Goal: Find specific page/section: Find specific page/section

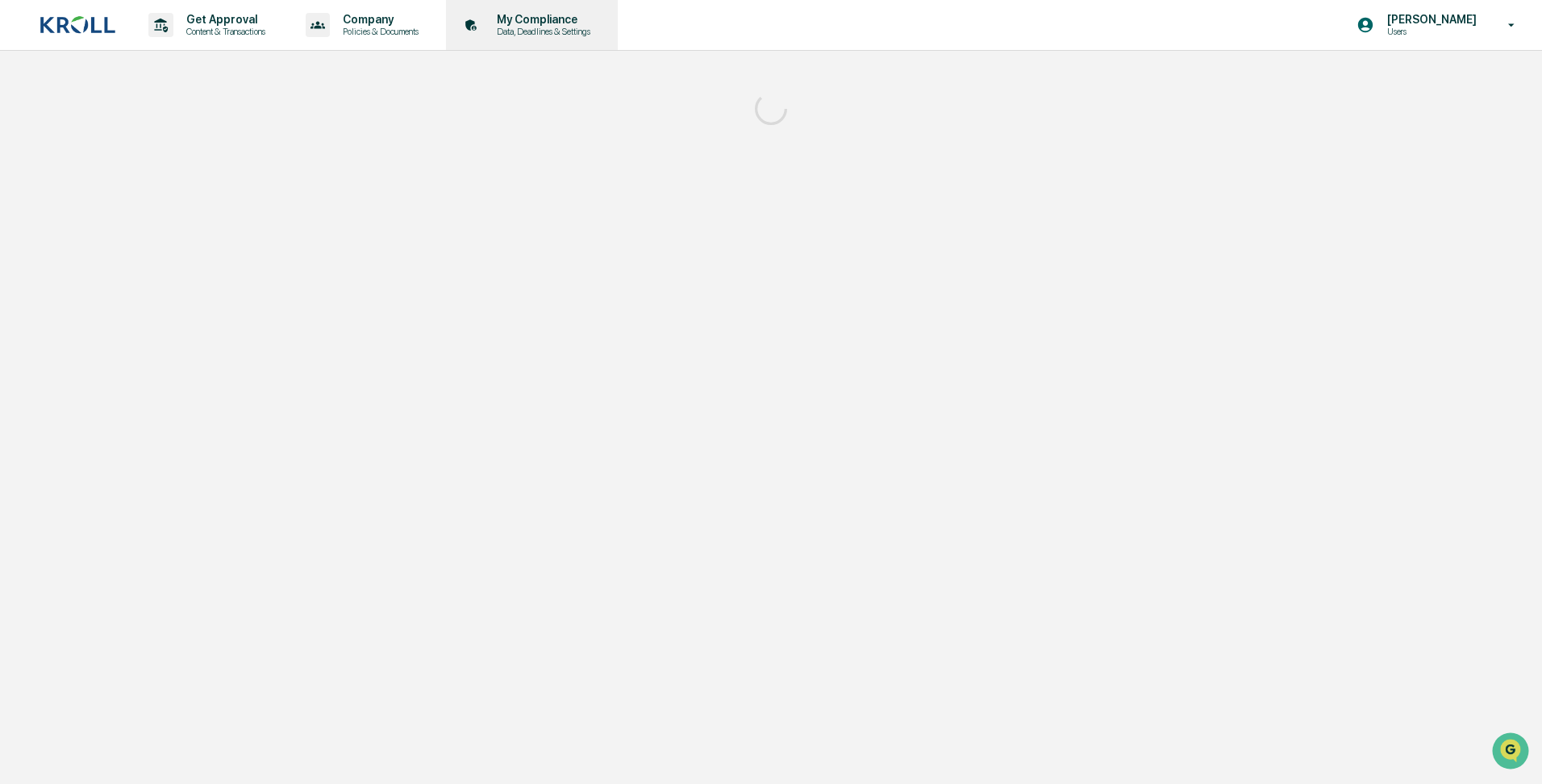
click at [518, 36] on p "Data, Deadlines & Settings" at bounding box center [541, 31] width 114 height 11
click at [544, 29] on p "Data, Deadlines & Settings" at bounding box center [541, 31] width 114 height 11
click at [545, 30] on p "Data, Deadlines & Settings" at bounding box center [541, 31] width 114 height 11
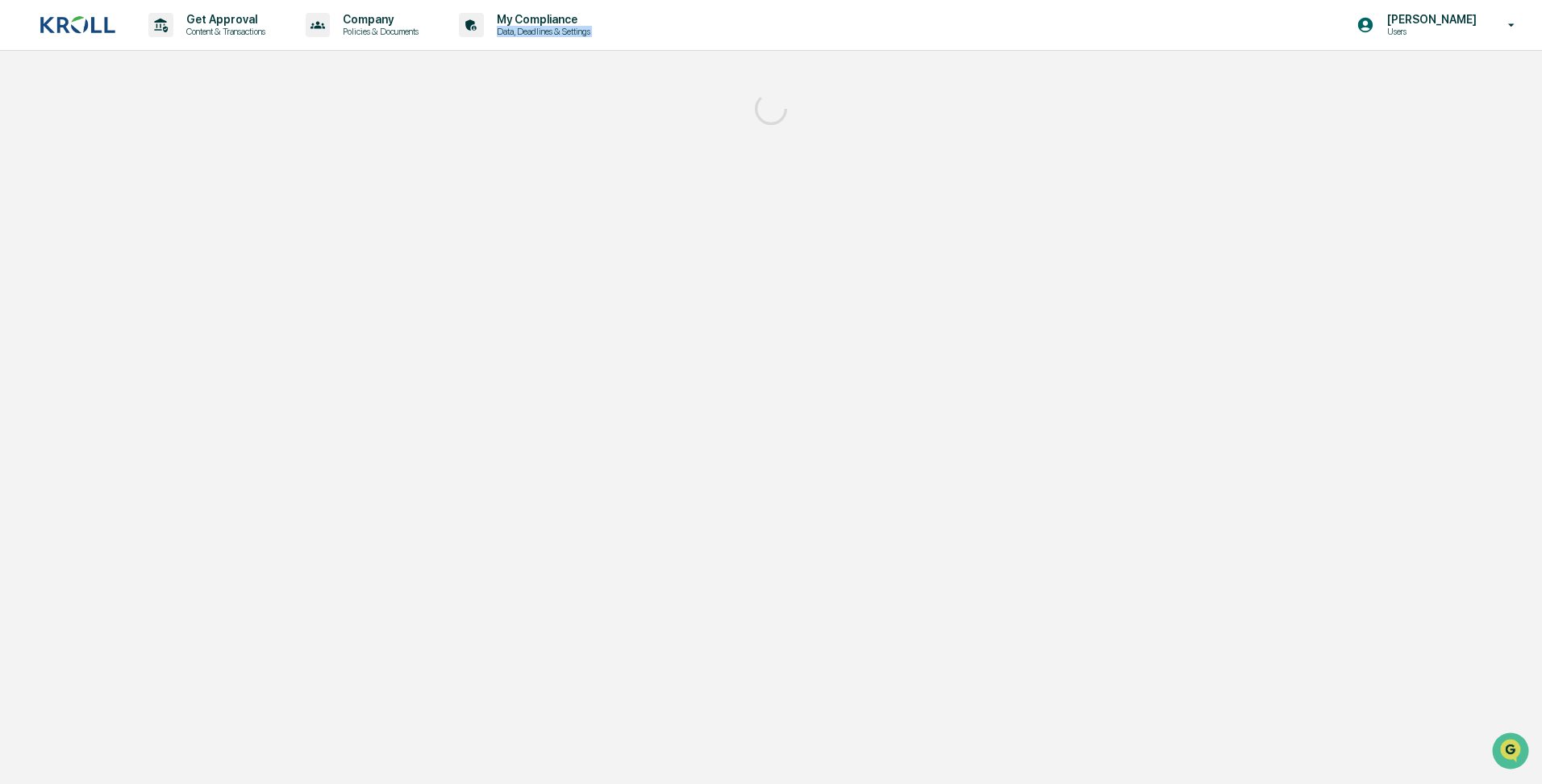
click at [545, 30] on p "Data, Deadlines & Settings" at bounding box center [541, 31] width 114 height 11
click at [539, 23] on p "My Compliance" at bounding box center [541, 19] width 114 height 13
